Goal: Task Accomplishment & Management: Manage account settings

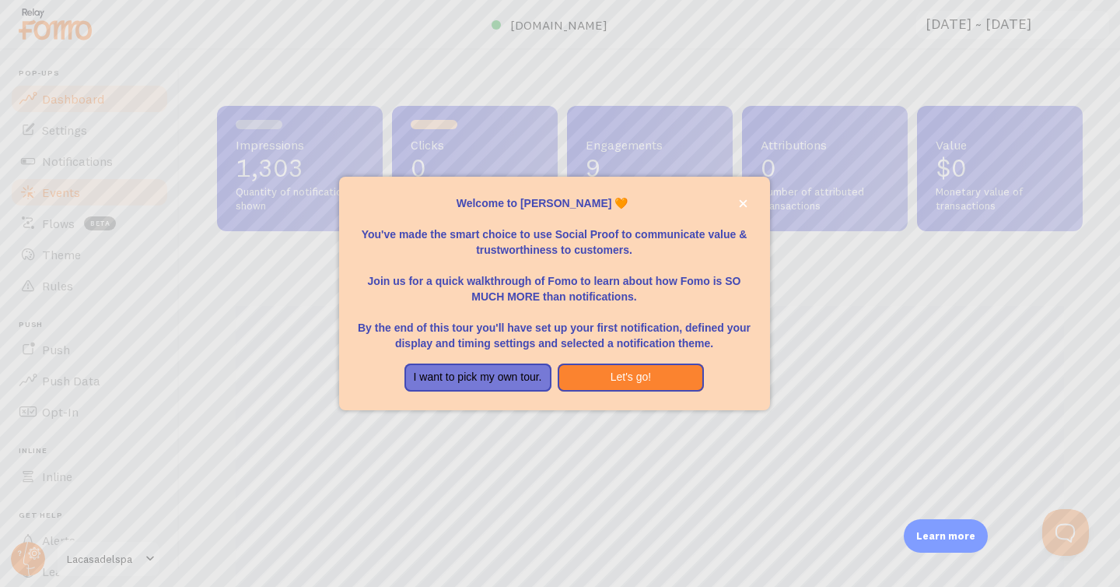
click at [109, 184] on div at bounding box center [560, 293] width 1120 height 587
click at [740, 200] on icon "close," at bounding box center [743, 203] width 9 height 9
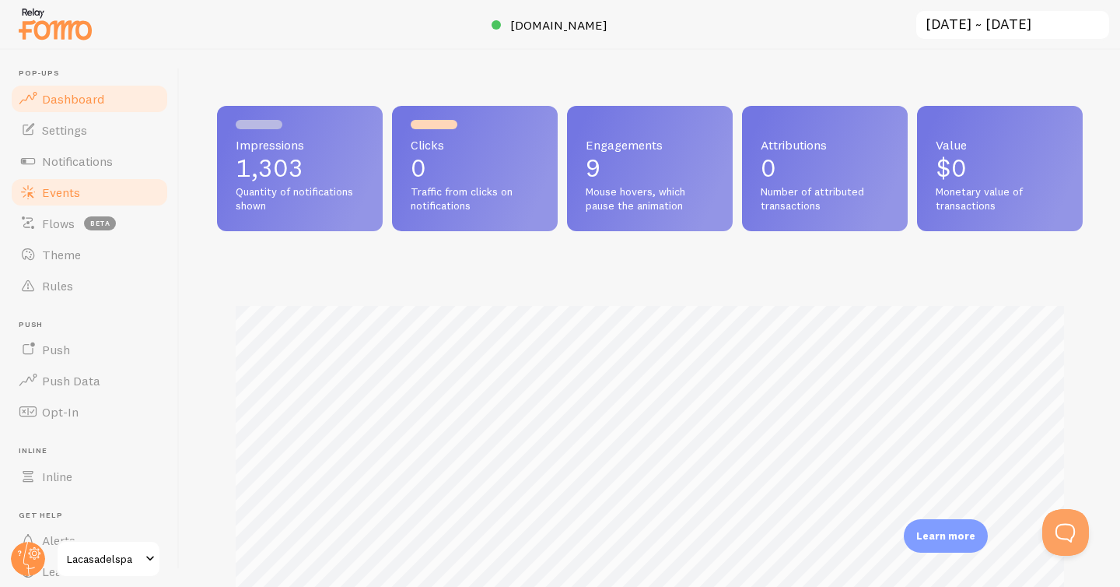
click at [95, 184] on link "Events" at bounding box center [89, 192] width 160 height 31
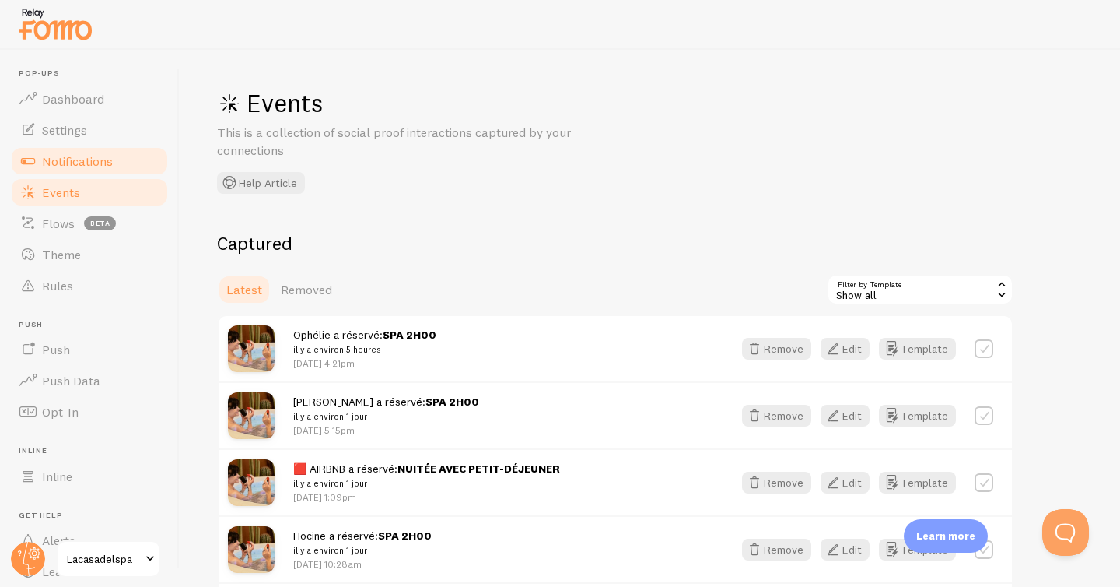
click at [124, 158] on link "Notifications" at bounding box center [89, 160] width 160 height 31
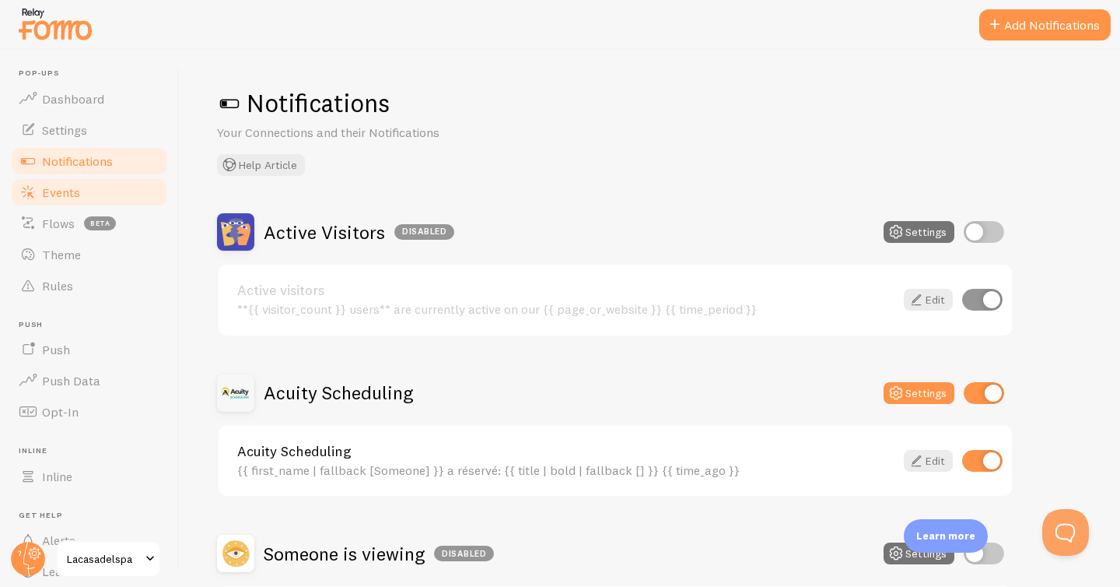
click at [123, 177] on link "Events" at bounding box center [89, 192] width 160 height 31
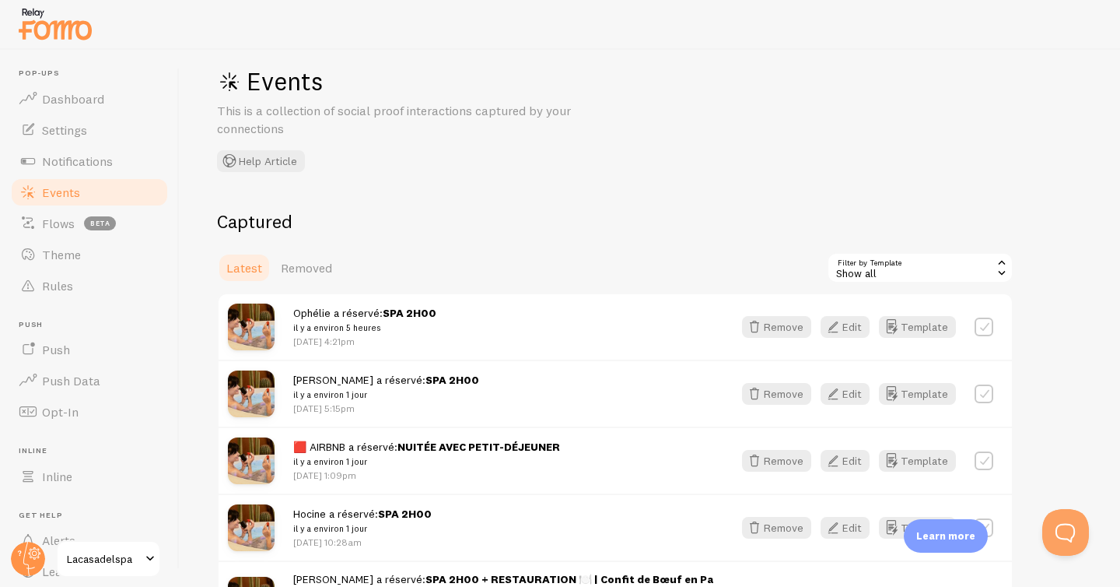
scroll to position [26, 0]
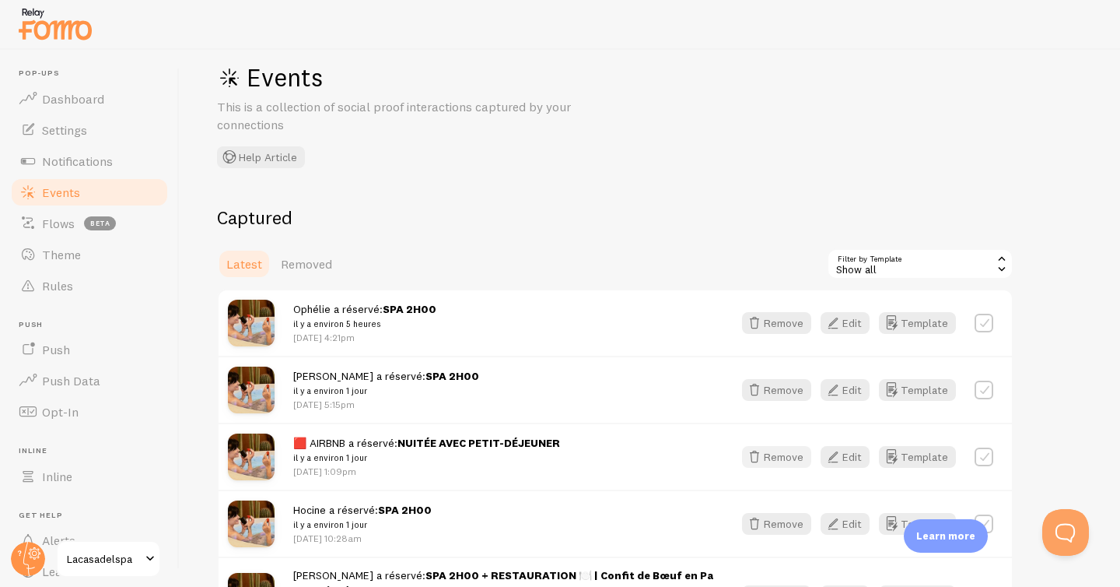
click at [775, 464] on button "Remove" at bounding box center [776, 457] width 69 height 22
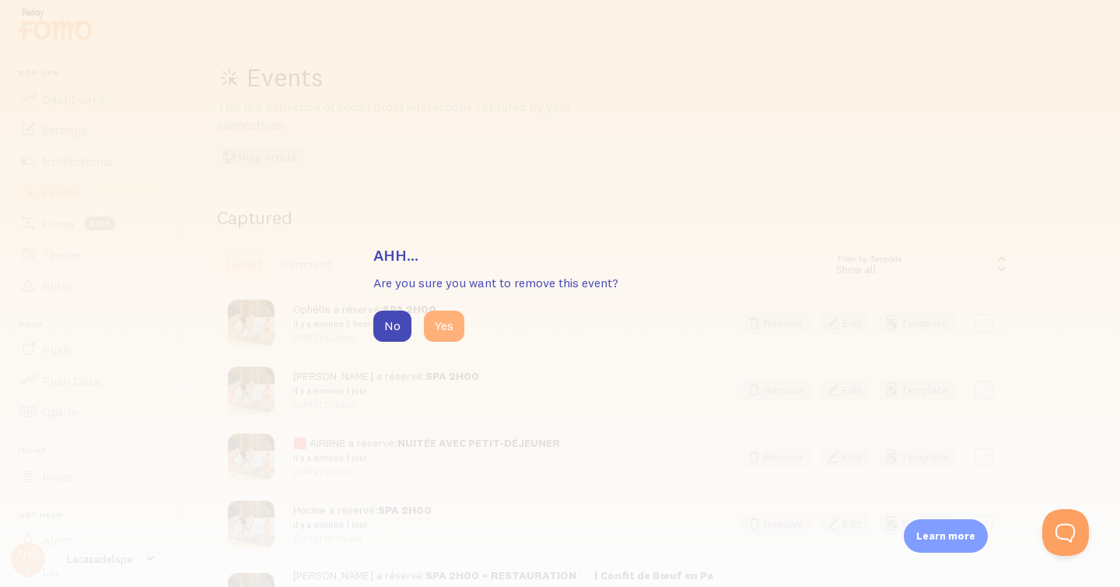
click at [443, 332] on button "Yes" at bounding box center [444, 325] width 40 height 31
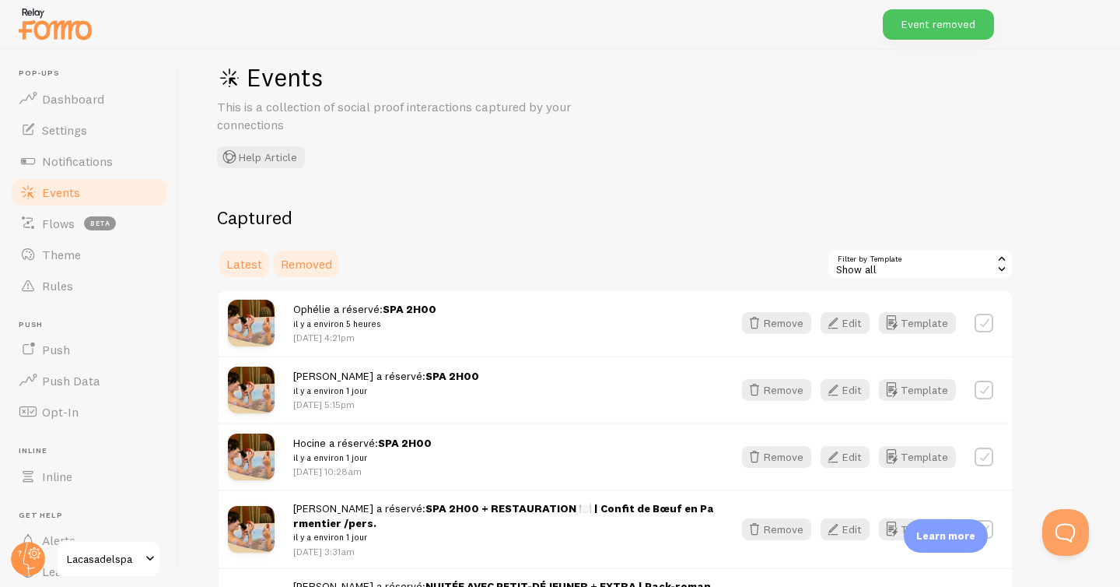
click at [308, 263] on span "Removed" at bounding box center [306, 264] width 51 height 16
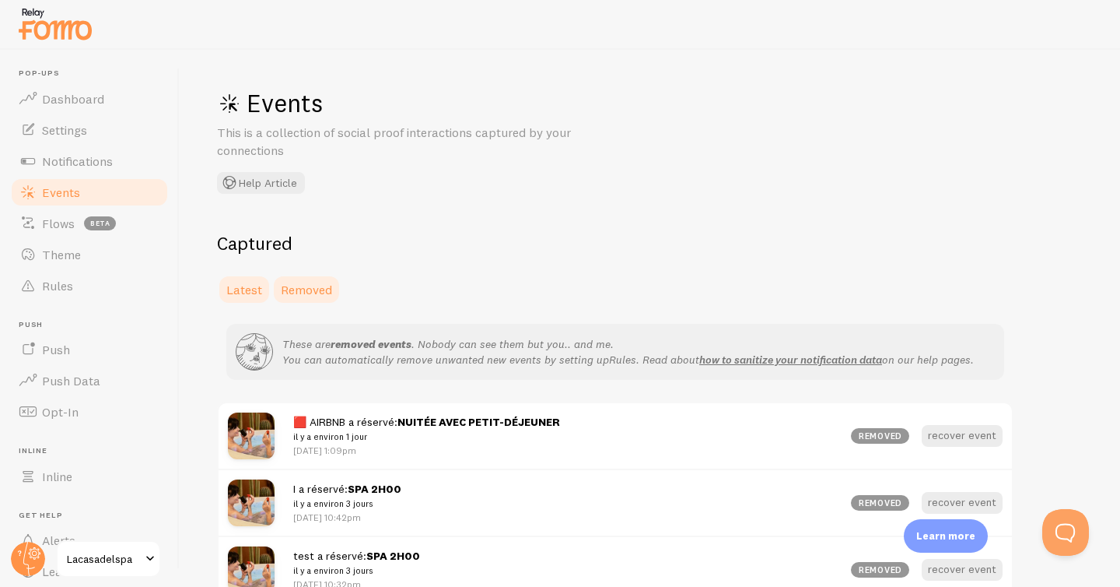
click at [252, 282] on span "Latest" at bounding box center [244, 290] width 36 height 16
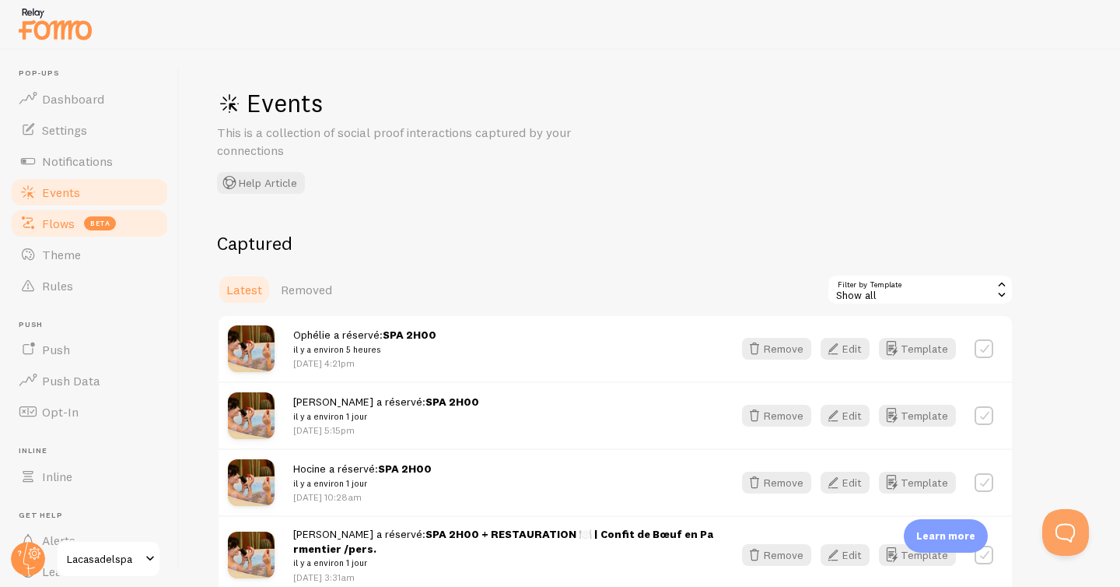
click at [66, 230] on span "Flows" at bounding box center [58, 224] width 33 height 16
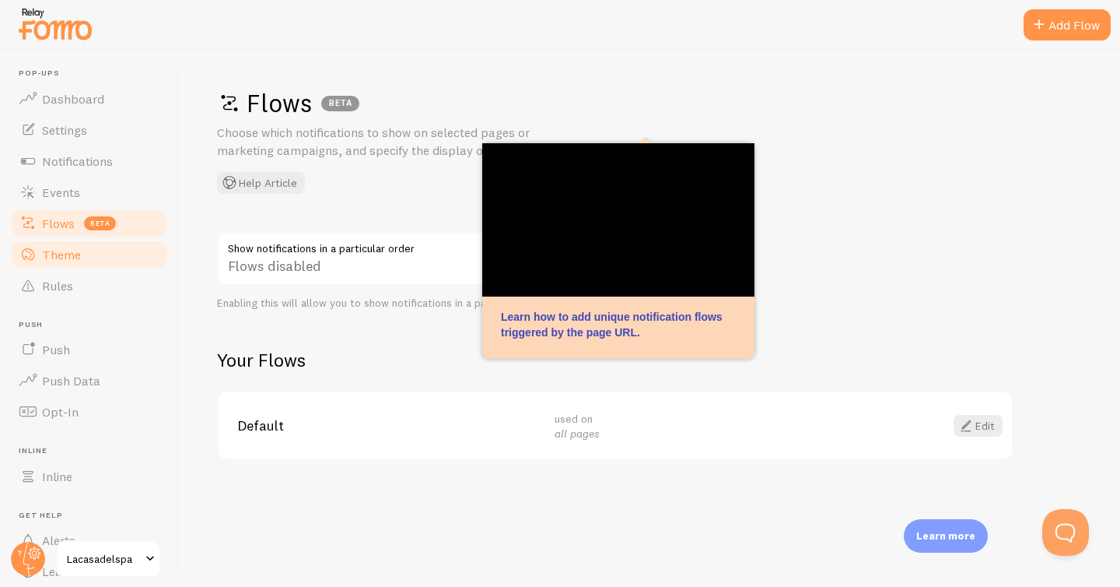
click at [86, 248] on link "Theme" at bounding box center [89, 254] width 160 height 31
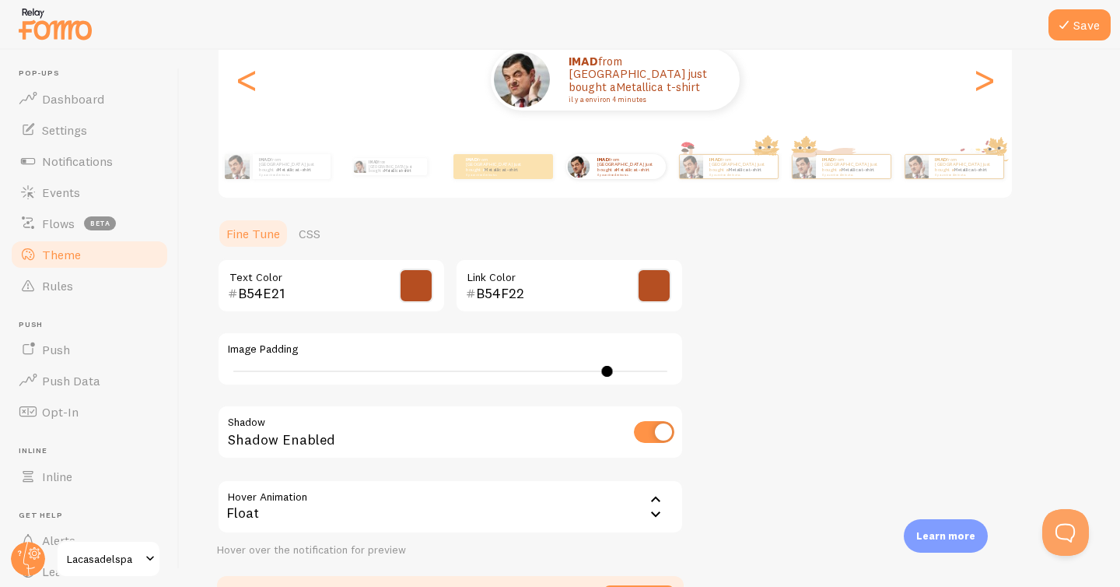
scroll to position [314, 0]
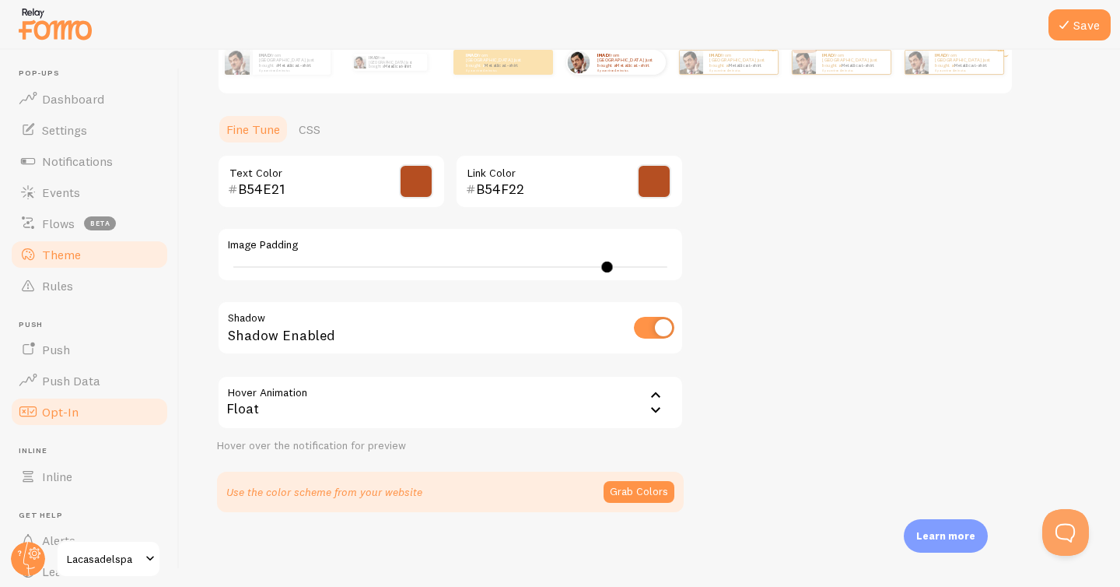
click at [139, 422] on link "Opt-In" at bounding box center [89, 411] width 160 height 31
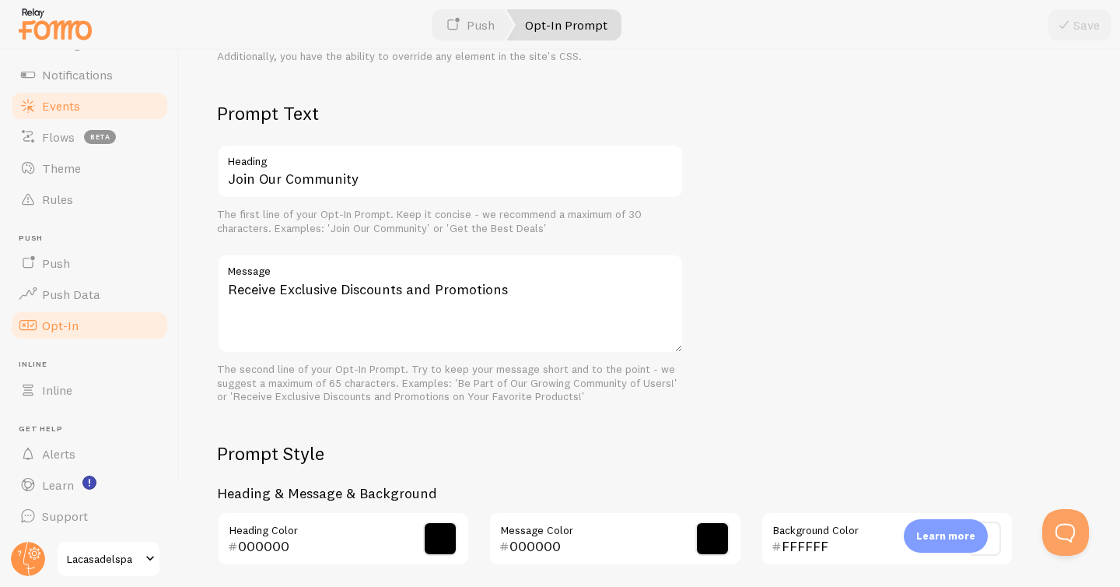
scroll to position [87, 0]
click at [129, 555] on span "Lacasadelspa" at bounding box center [104, 558] width 74 height 19
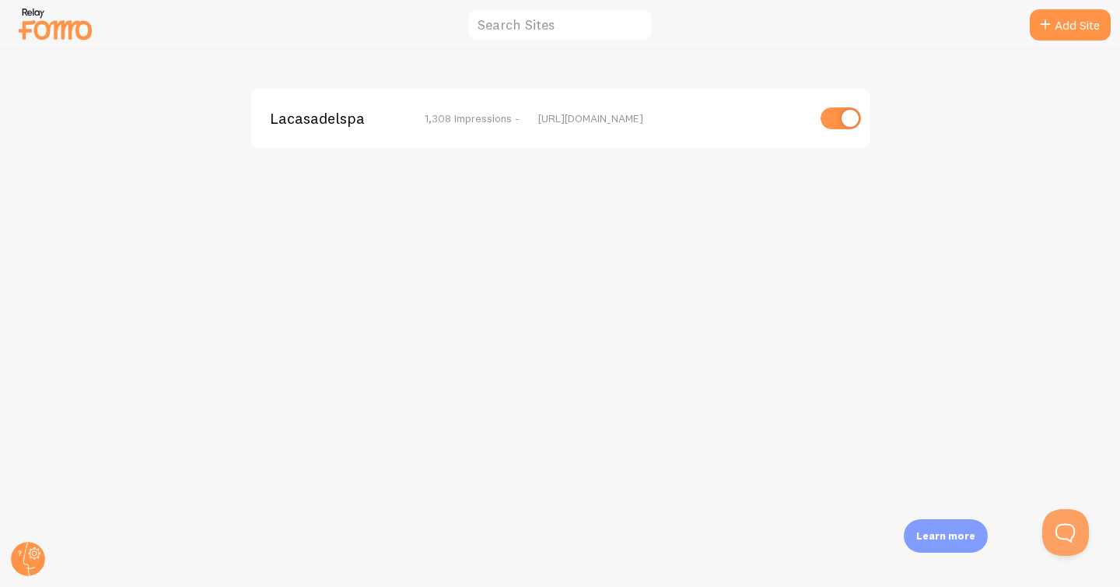
click at [594, 137] on div "Lacasadelspa 1,308 Impressions - https://lacasadelspa.fr" at bounding box center [560, 118] width 619 height 59
click at [304, 118] on span "Lacasadelspa" at bounding box center [332, 118] width 125 height 14
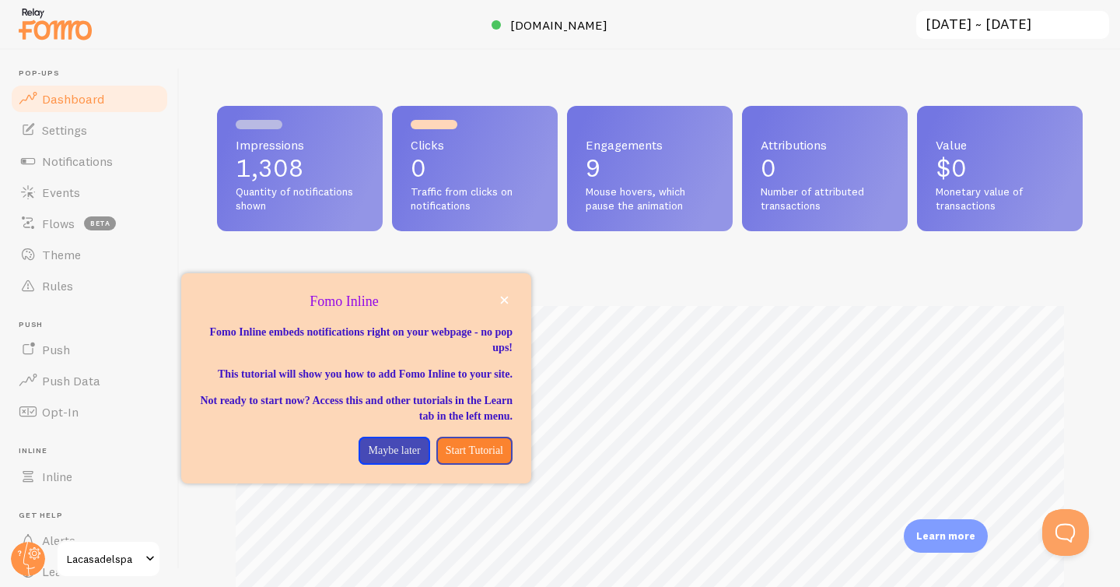
click at [42, 34] on img at bounding box center [55, 24] width 78 height 40
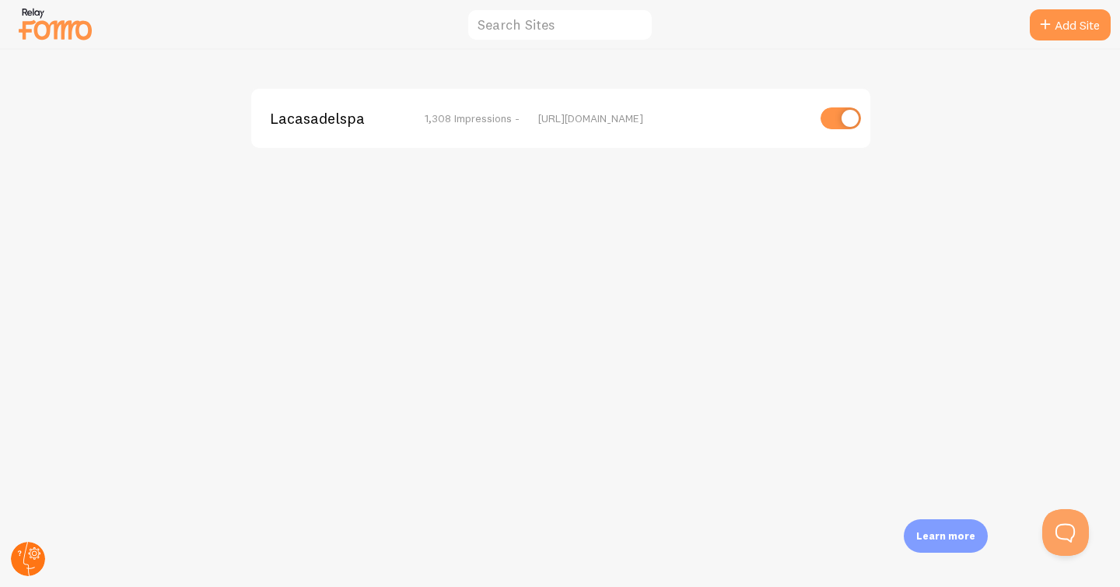
click at [24, 555] on icon at bounding box center [29, 558] width 12 height 34
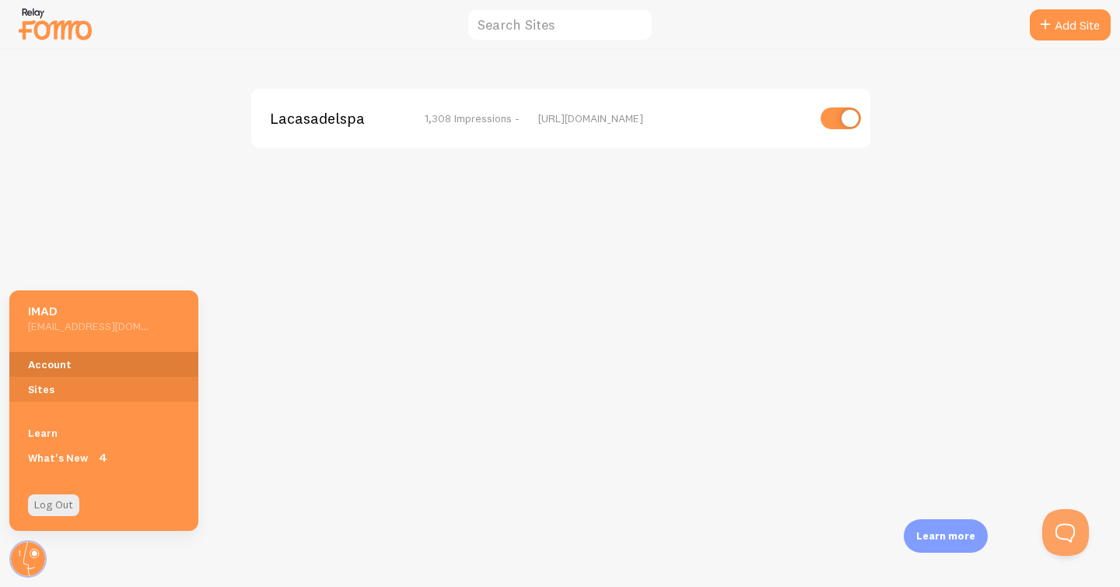
click at [85, 361] on link "Account" at bounding box center [103, 364] width 189 height 25
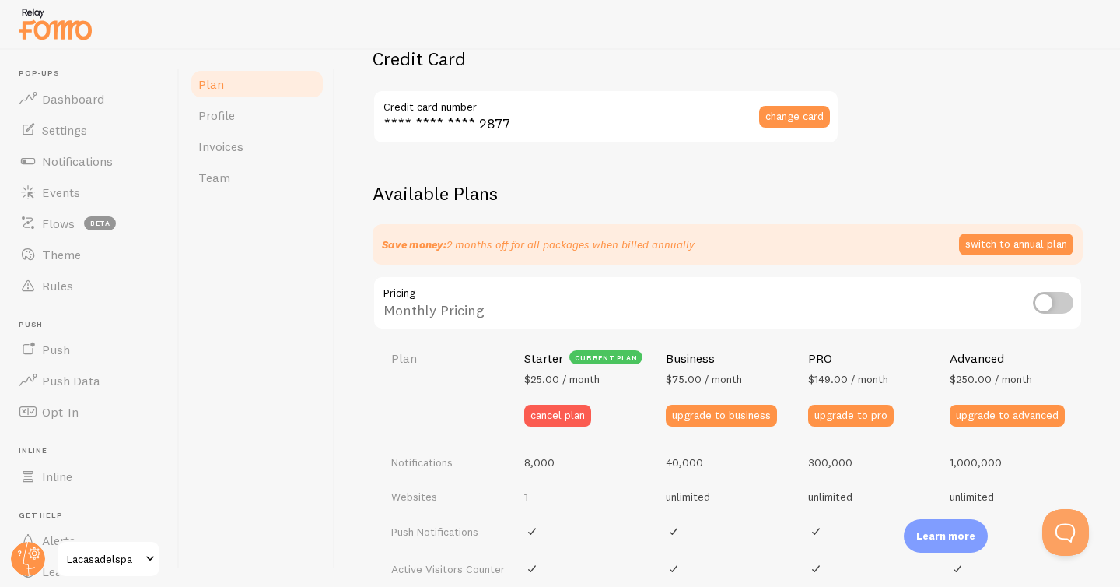
scroll to position [412, 0]
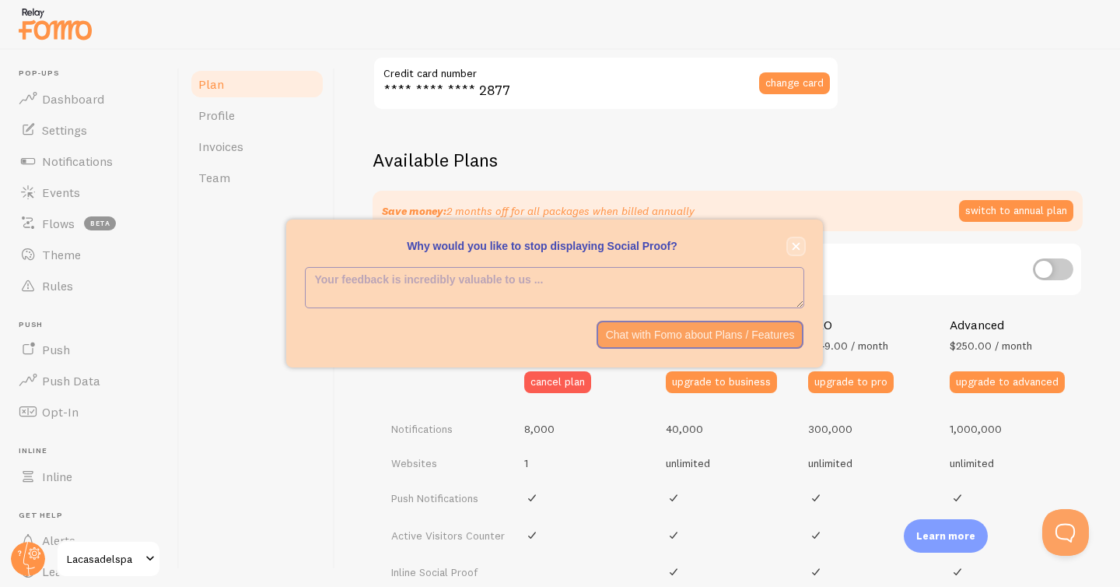
click at [794, 243] on icon "close," at bounding box center [796, 247] width 8 height 8
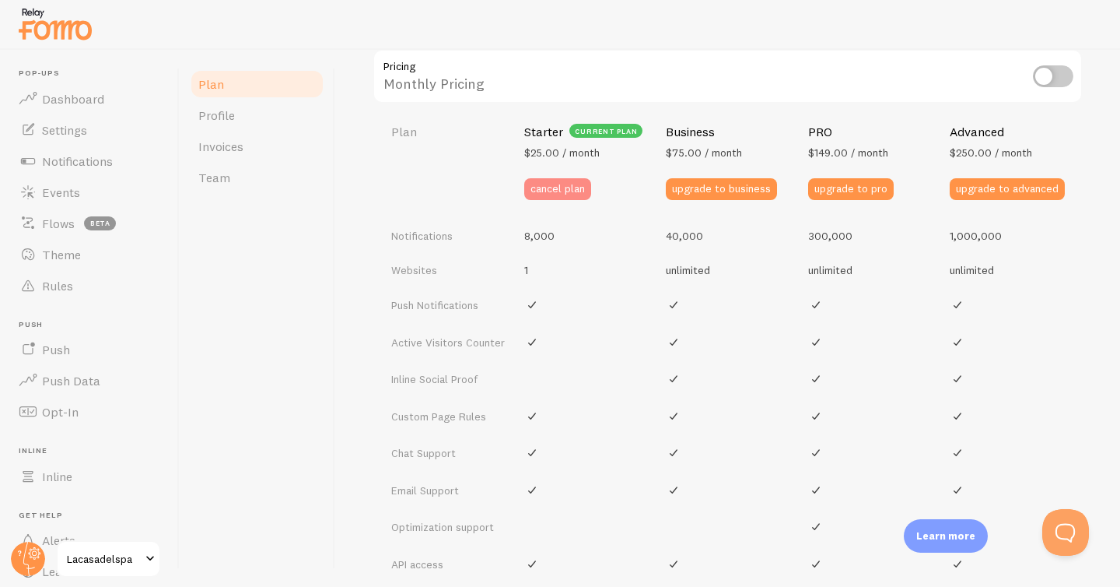
scroll to position [563, 0]
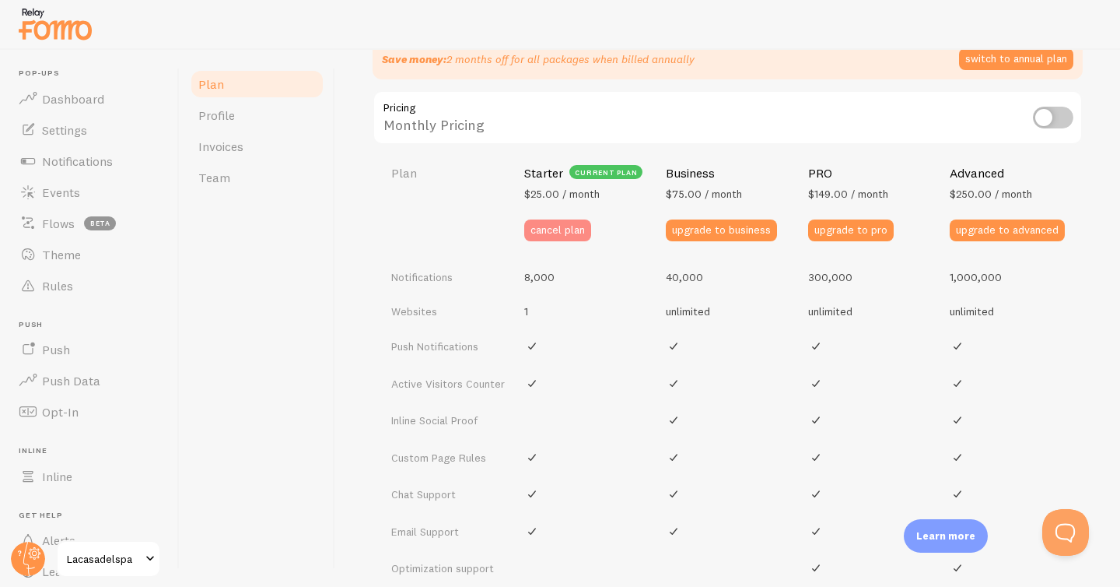
click at [569, 230] on button "cancel plan" at bounding box center [557, 230] width 67 height 22
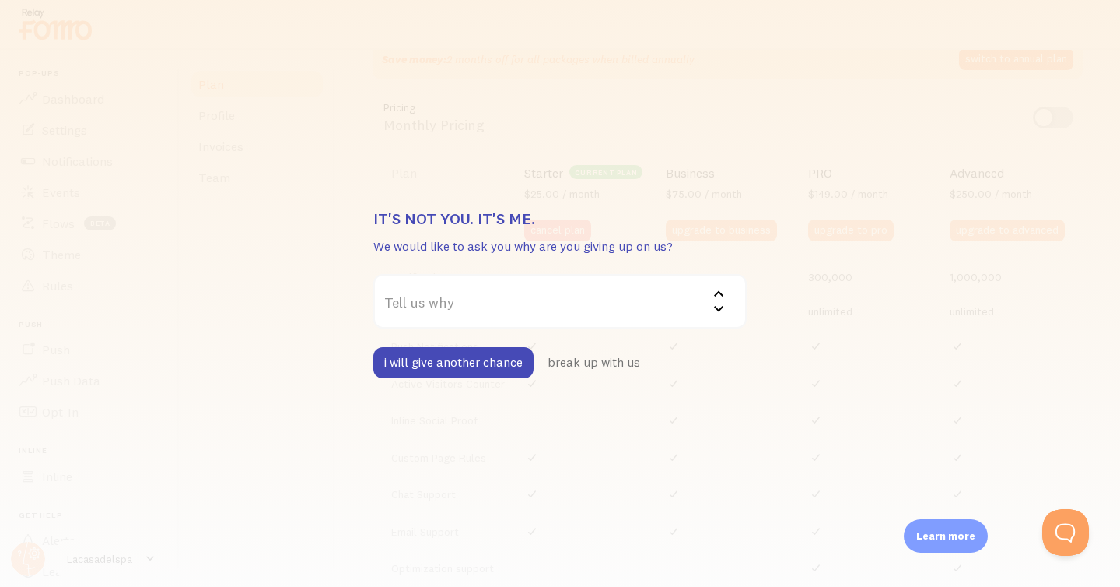
click at [503, 317] on label "Tell us why" at bounding box center [559, 301] width 373 height 54
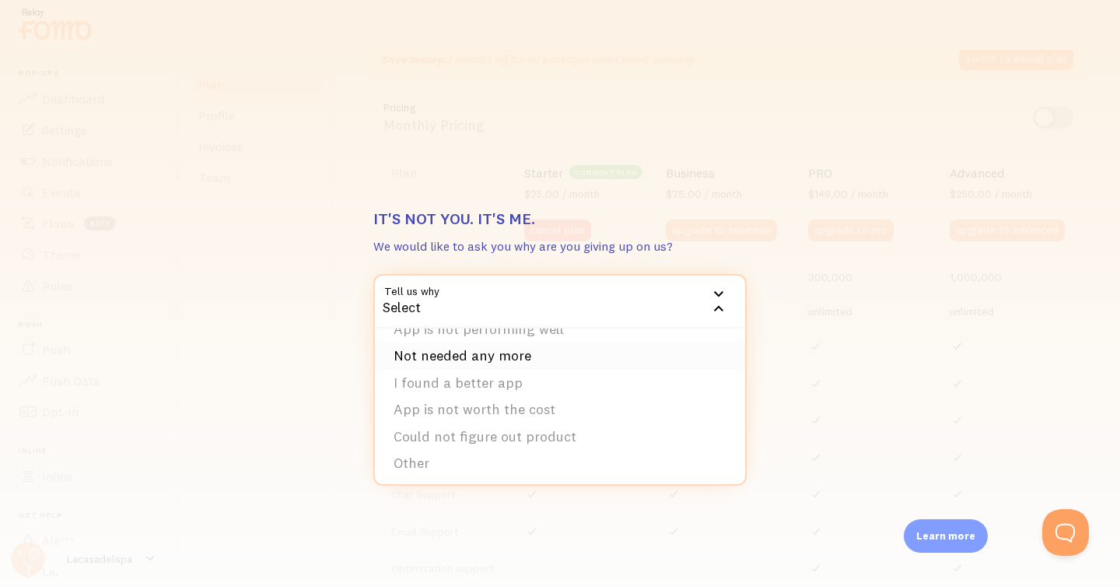
scroll to position [51, 0]
click at [522, 410] on li "App is not worth the cost" at bounding box center [560, 407] width 370 height 27
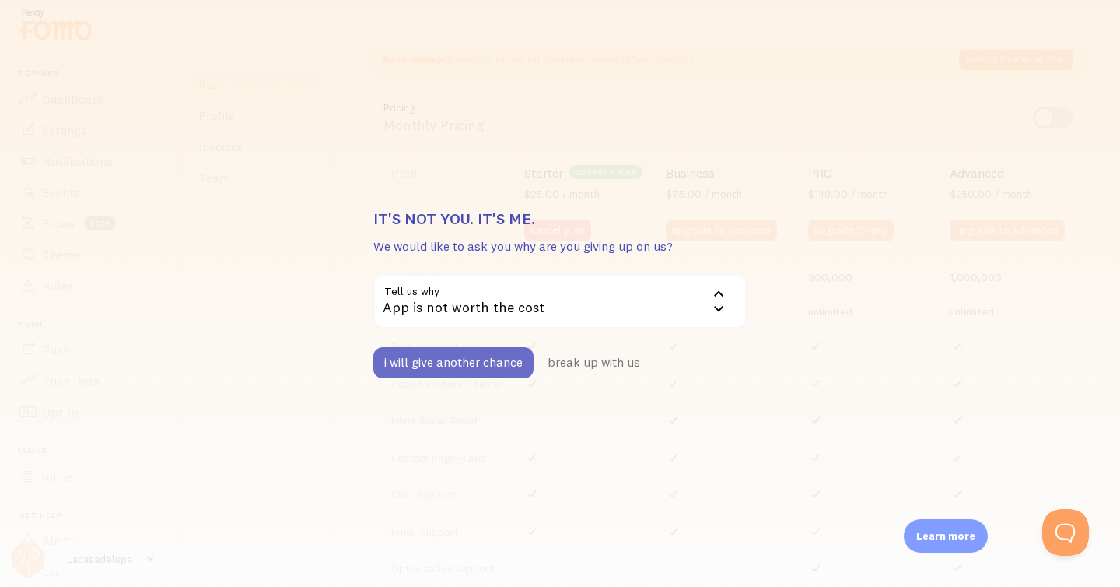
click at [488, 371] on button "i will give another chance" at bounding box center [453, 362] width 160 height 31
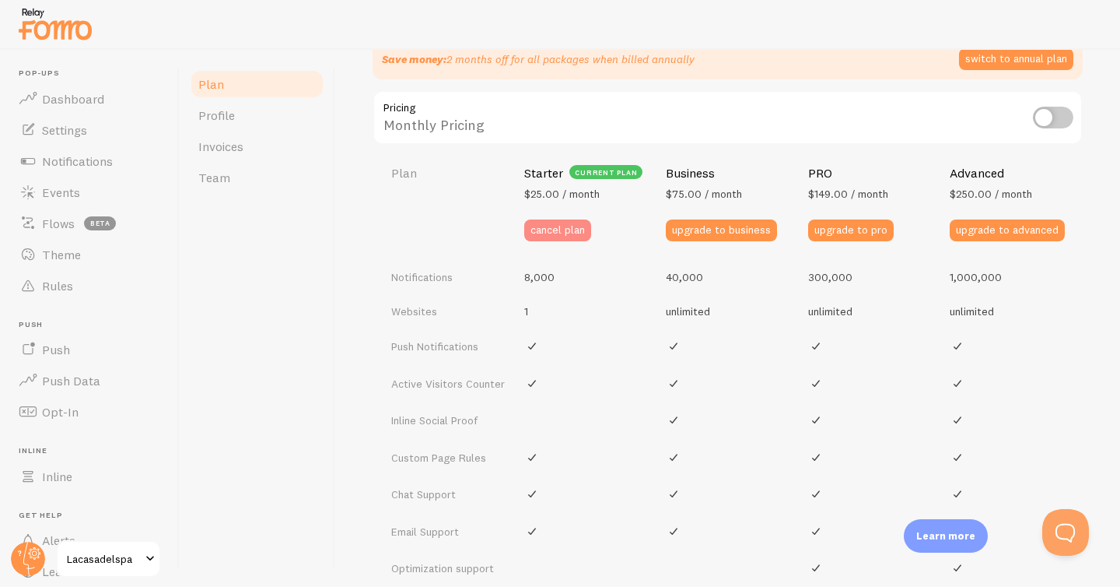
click at [577, 238] on button "cancel plan" at bounding box center [557, 230] width 67 height 22
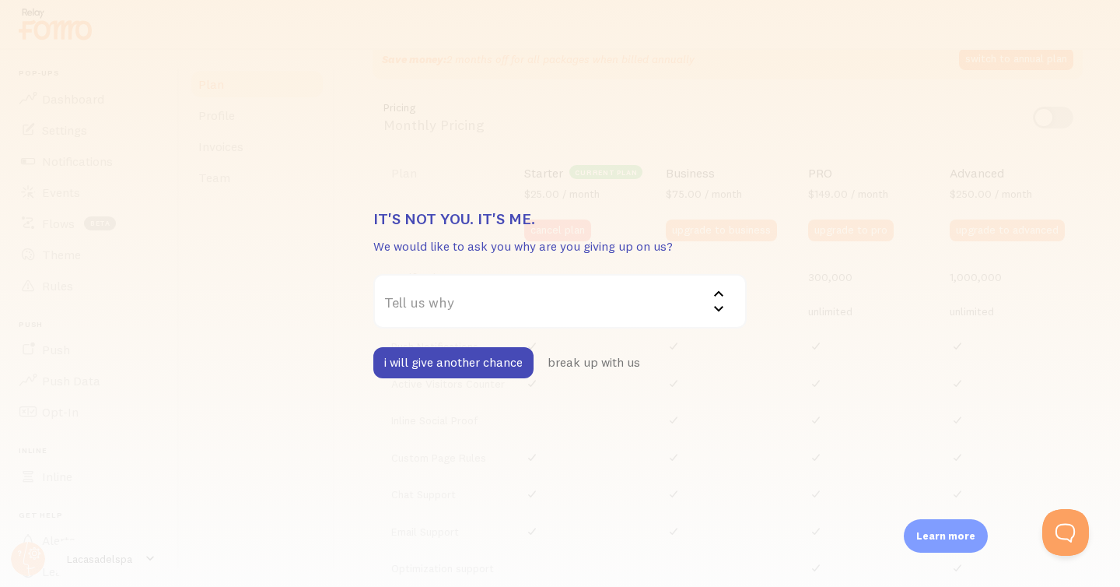
click at [520, 322] on label "Tell us why" at bounding box center [559, 301] width 373 height 54
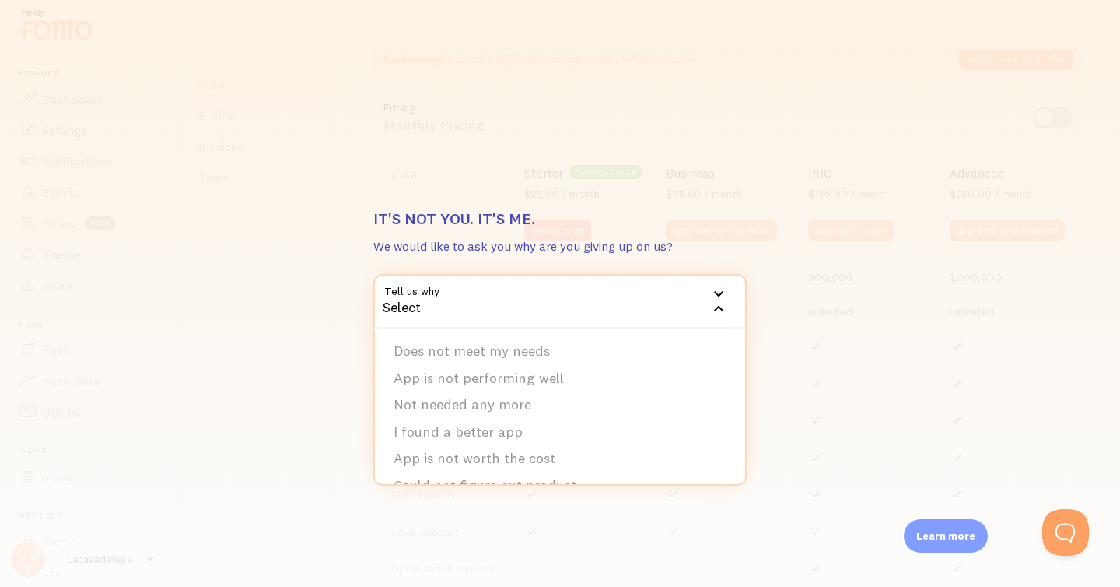
click at [520, 322] on div "Select" at bounding box center [559, 301] width 373 height 54
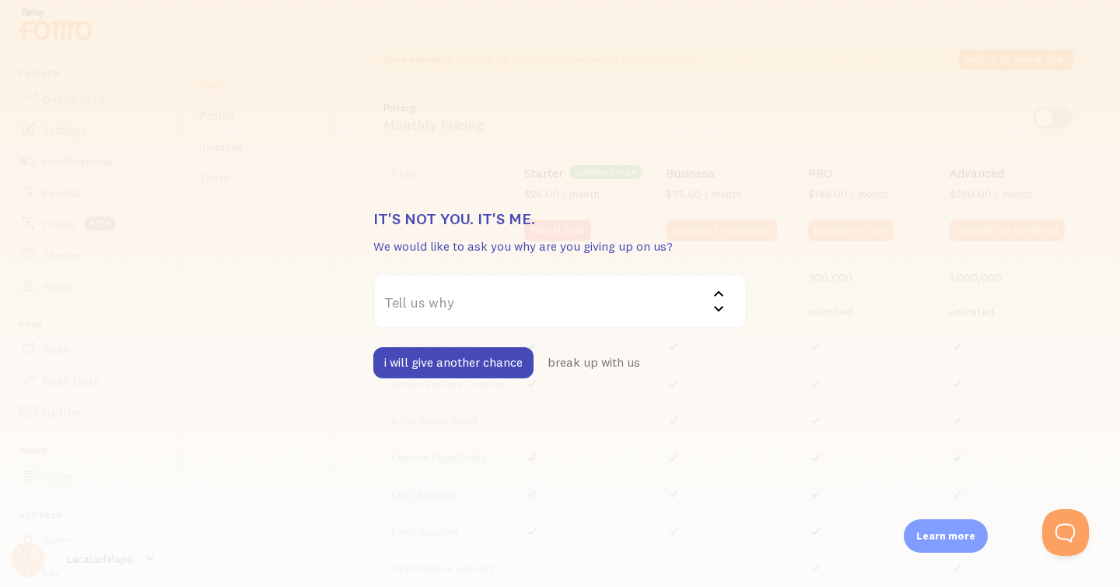
click at [520, 322] on label "Tell us why" at bounding box center [559, 301] width 373 height 54
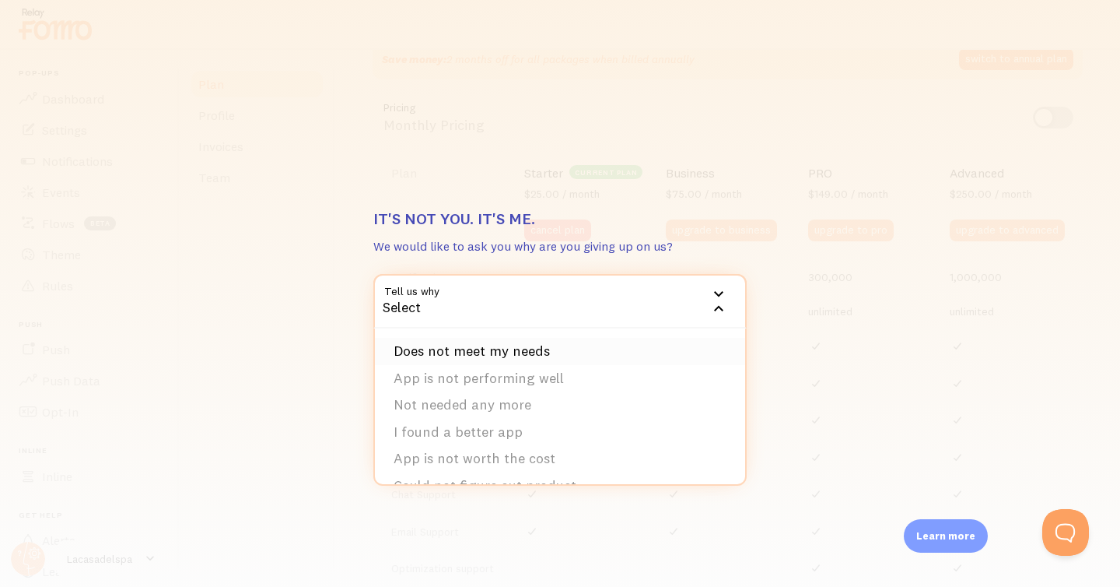
click at [514, 352] on li "Does not meet my needs" at bounding box center [560, 351] width 370 height 27
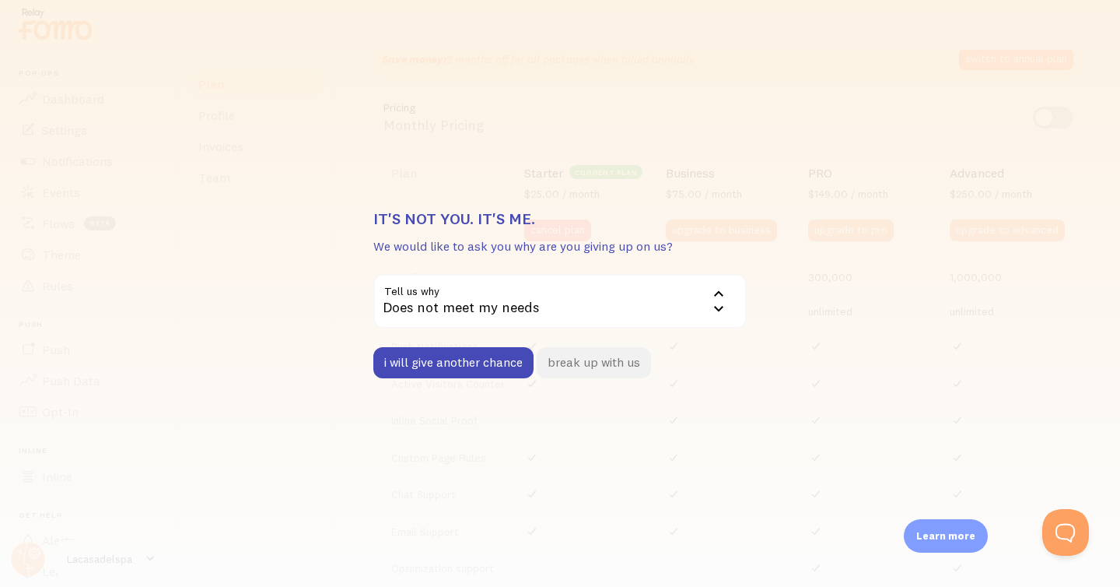
click at [579, 363] on button "break up with us" at bounding box center [594, 362] width 114 height 31
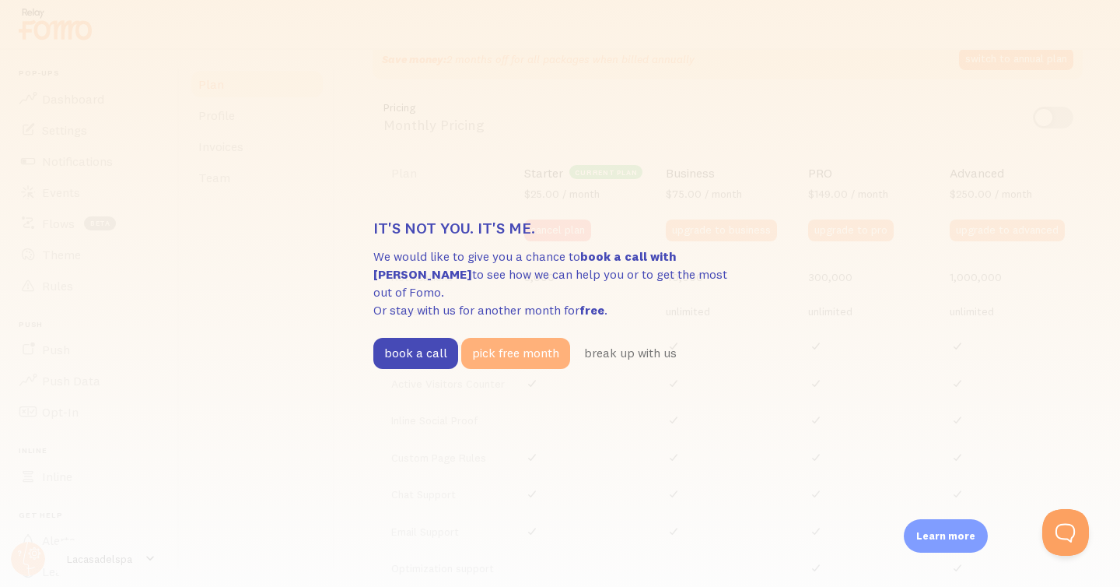
click at [520, 348] on button "pick free month" at bounding box center [515, 353] width 109 height 31
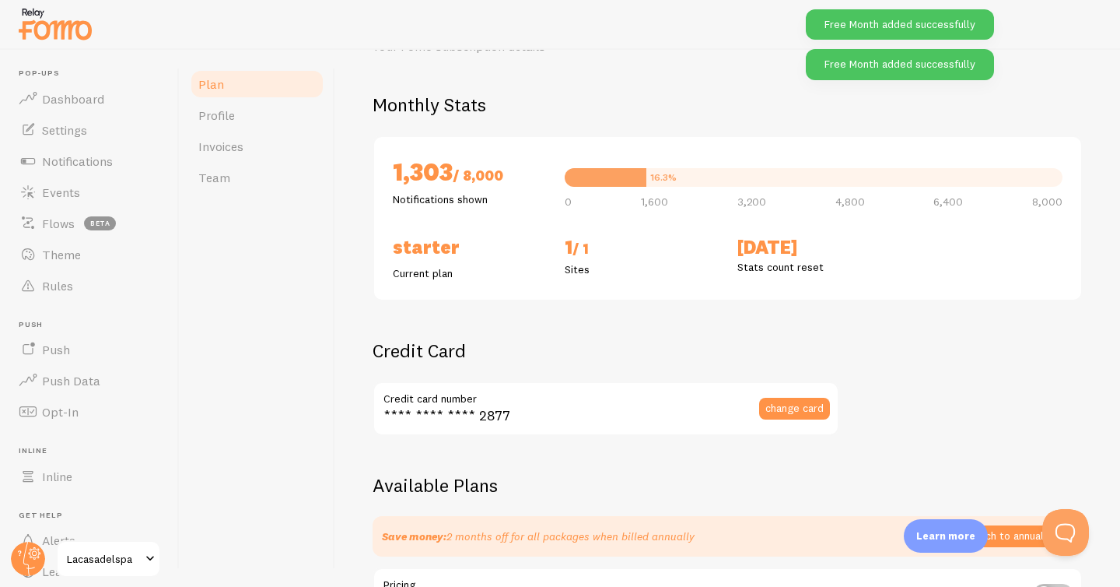
scroll to position [0, 0]
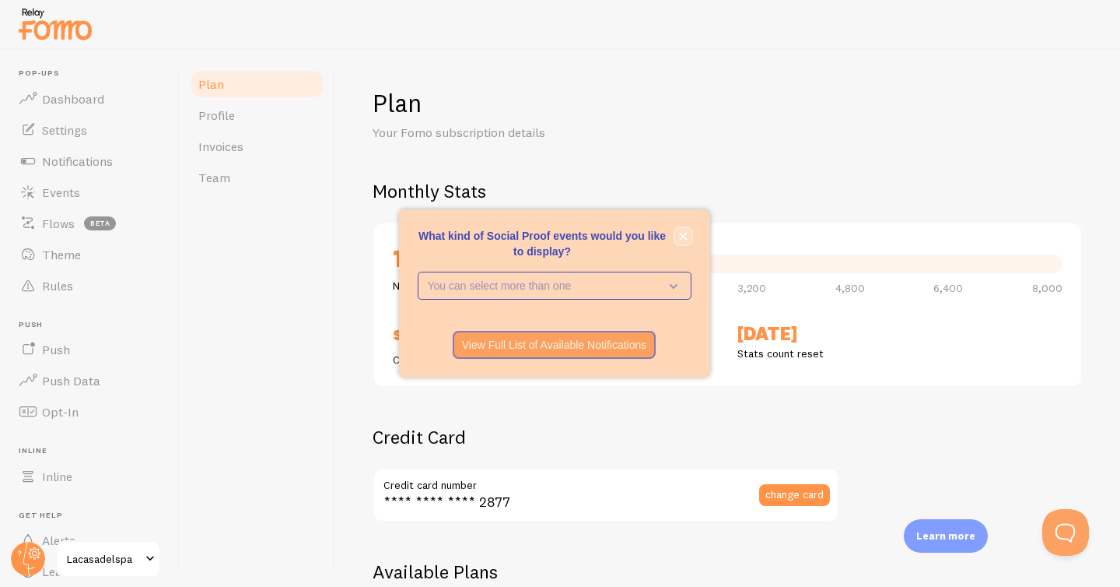
click at [687, 237] on button "close," at bounding box center [683, 236] width 16 height 16
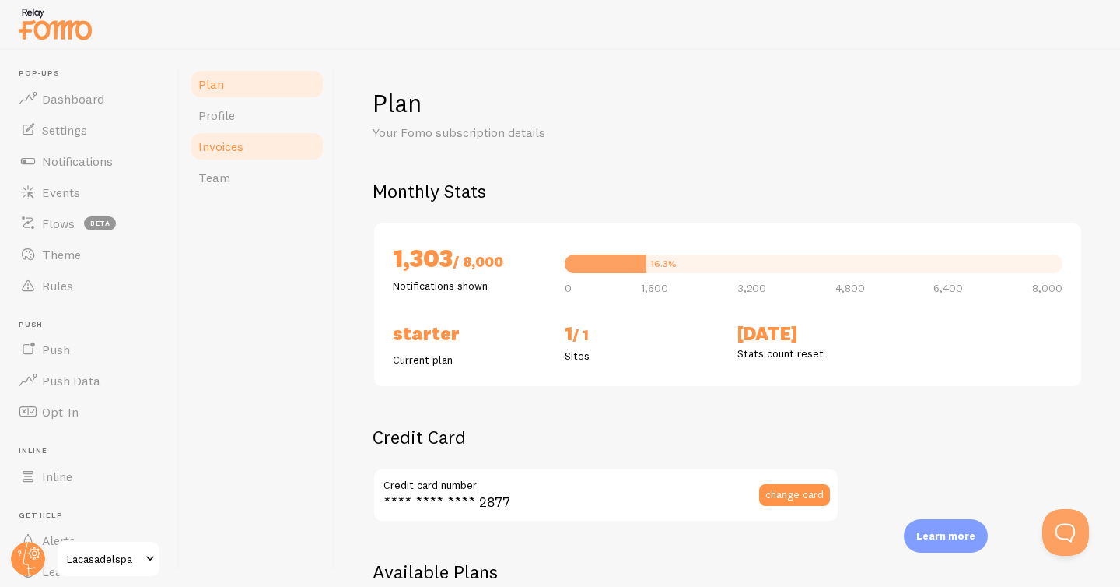
click at [250, 142] on link "Invoices" at bounding box center [257, 146] width 136 height 31
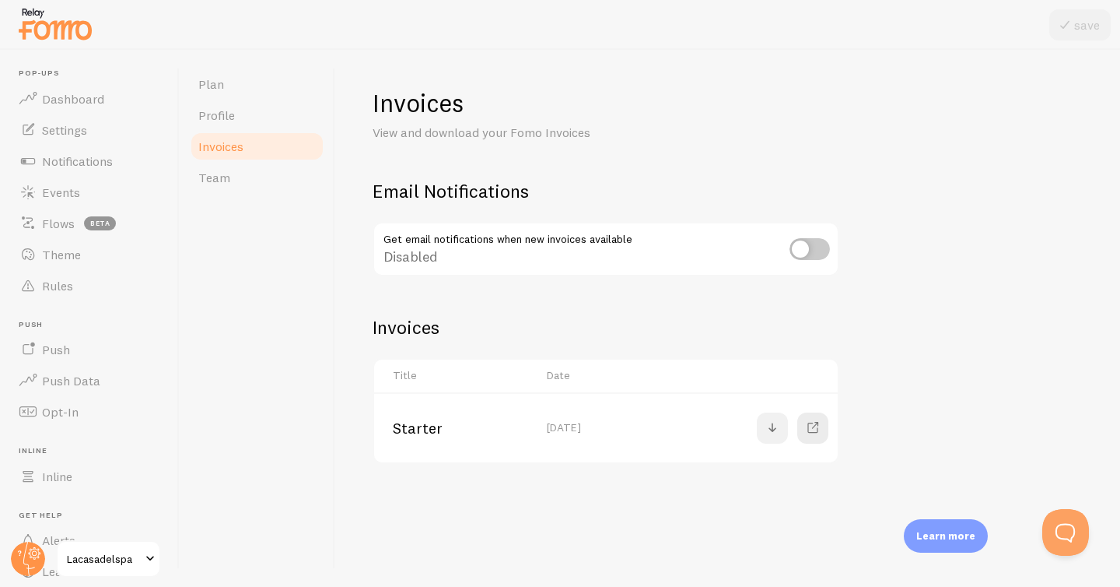
click at [778, 422] on span at bounding box center [772, 428] width 19 height 19
